Goal: Information Seeking & Learning: Find specific fact

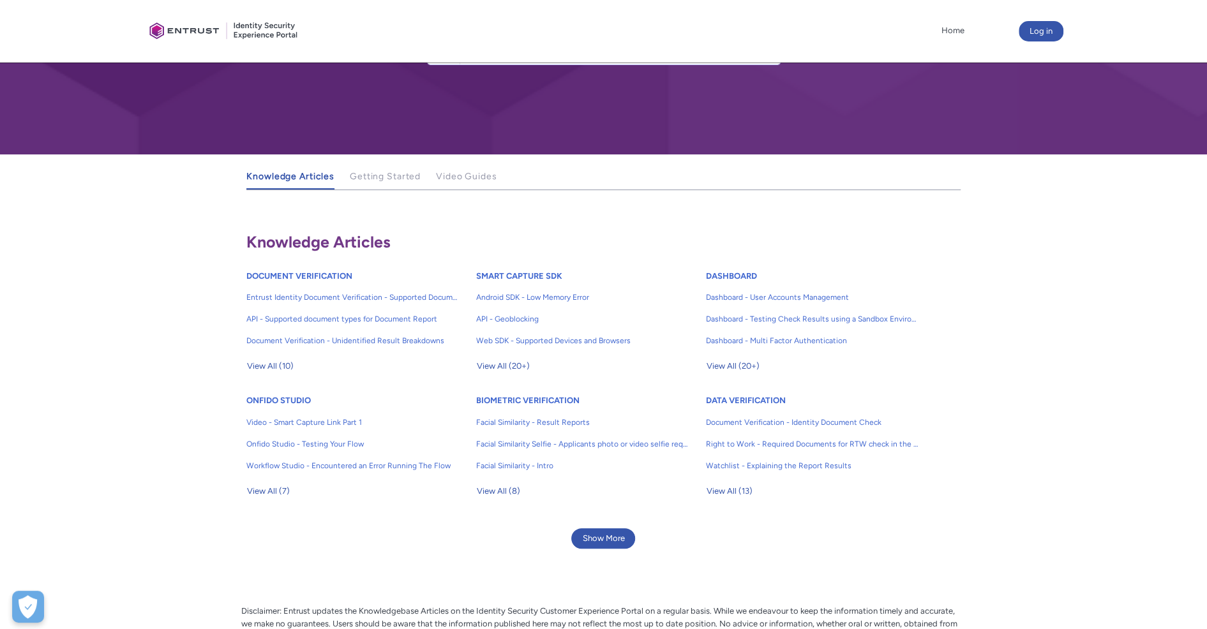
scroll to position [64, 0]
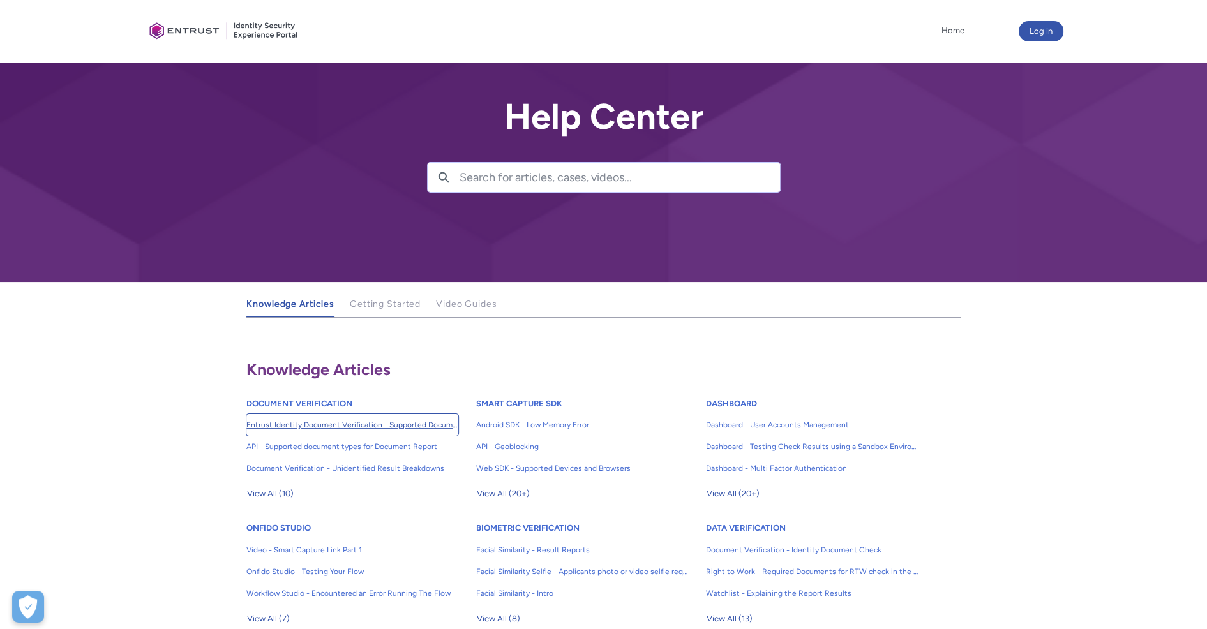
click at [336, 420] on span "Entrust Identity Document Verification - Supported Document type and size" at bounding box center [352, 424] width 212 height 11
click at [283, 137] on div at bounding box center [603, 141] width 1207 height 282
